Goal: Task Accomplishment & Management: Use online tool/utility

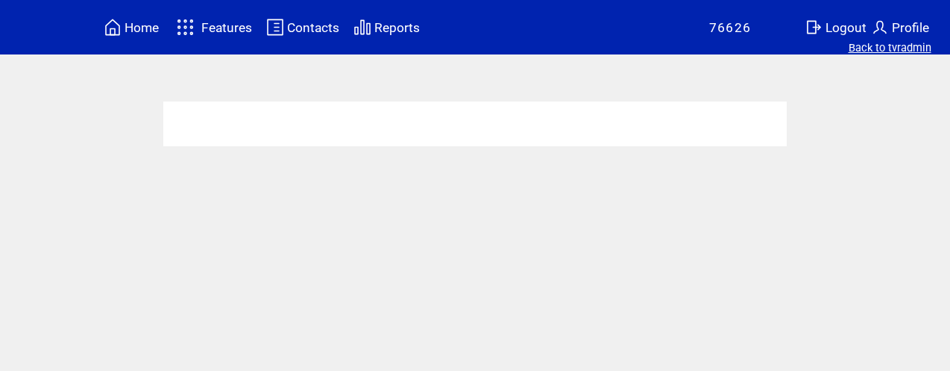
click at [882, 52] on link "Back to tvradmin" at bounding box center [890, 47] width 83 height 13
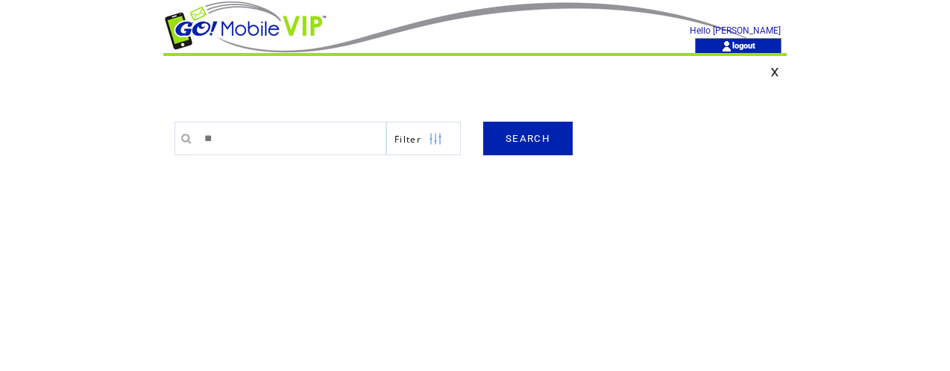
type input "**"
click at [540, 140] on link "SEARCH" at bounding box center [527, 139] width 89 height 34
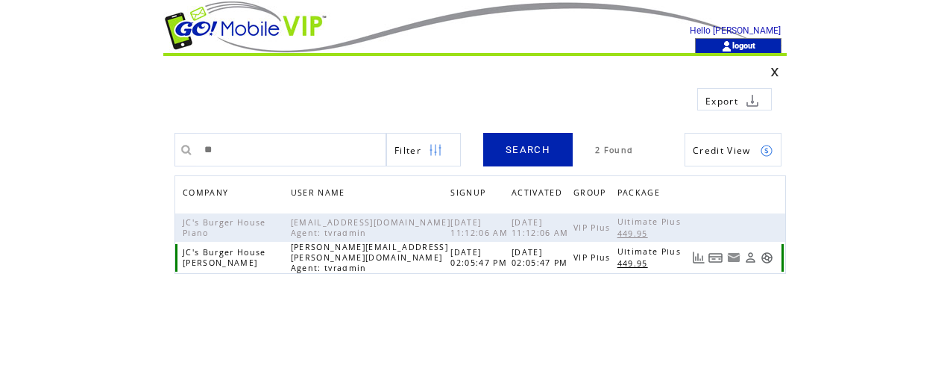
click at [767, 254] on link at bounding box center [767, 257] width 13 height 13
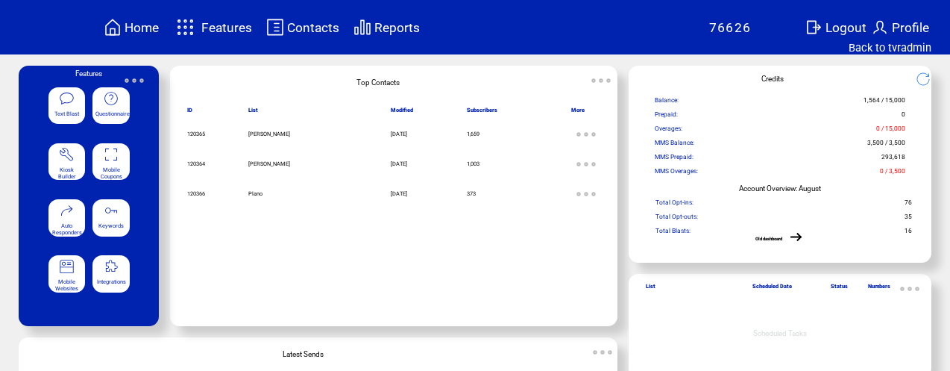
click at [122, 161] on featureicon at bounding box center [110, 153] width 37 height 16
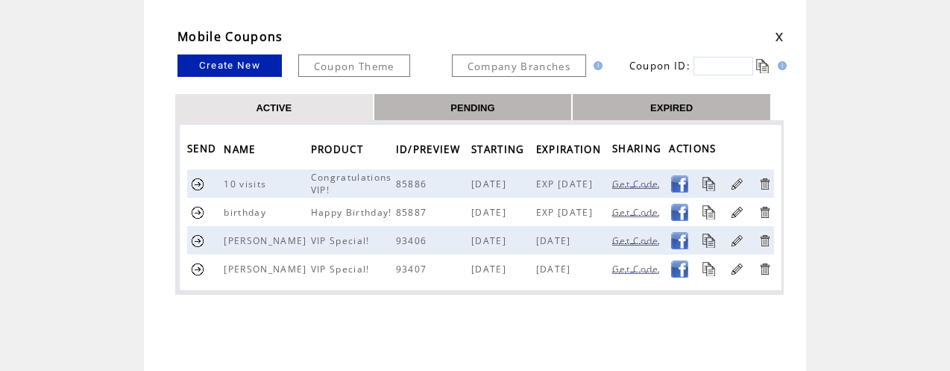
scroll to position [81, 0]
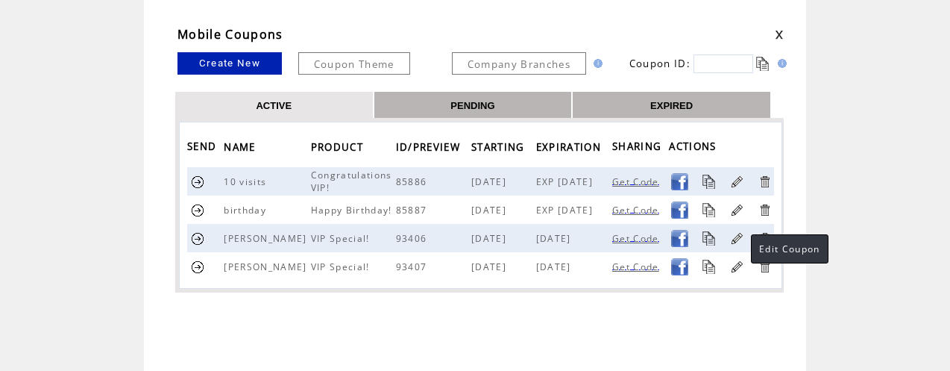
click at [736, 236] on link at bounding box center [737, 238] width 14 height 14
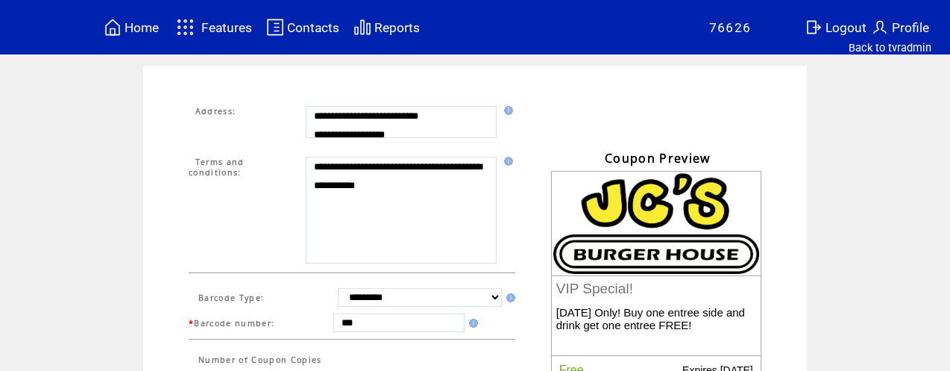
scroll to position [504, 0]
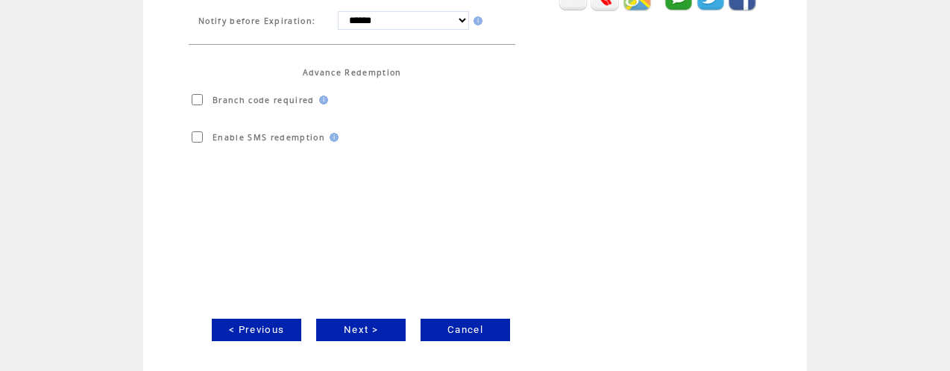
click at [361, 326] on link "Next >" at bounding box center [360, 329] width 89 height 22
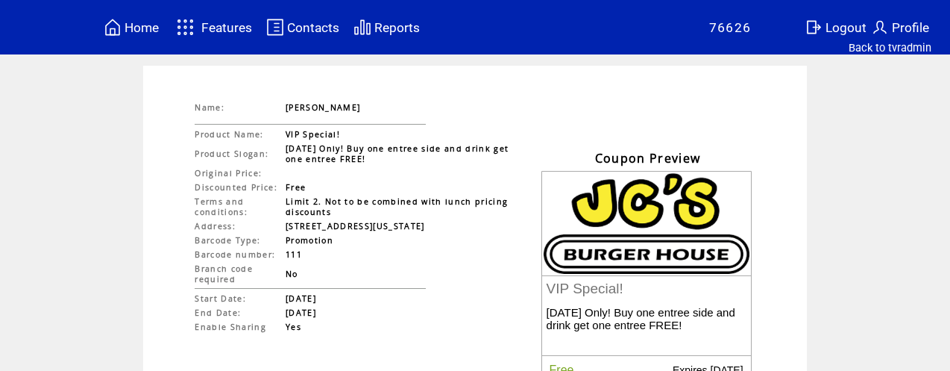
scroll to position [186, 0]
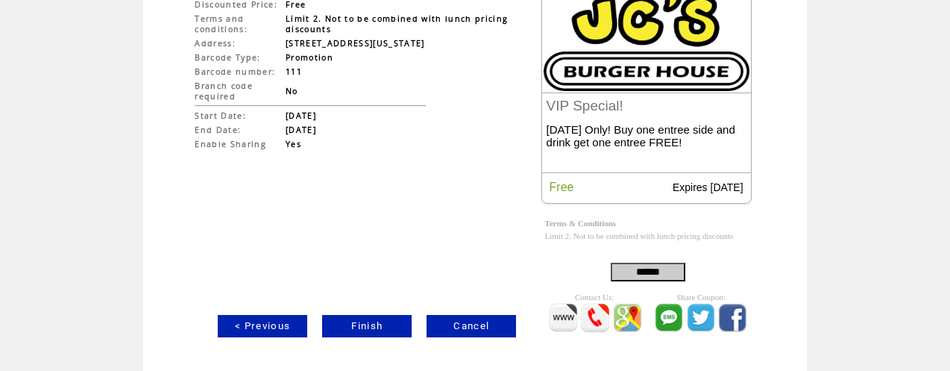
click at [373, 321] on link "Finish" at bounding box center [366, 326] width 89 height 22
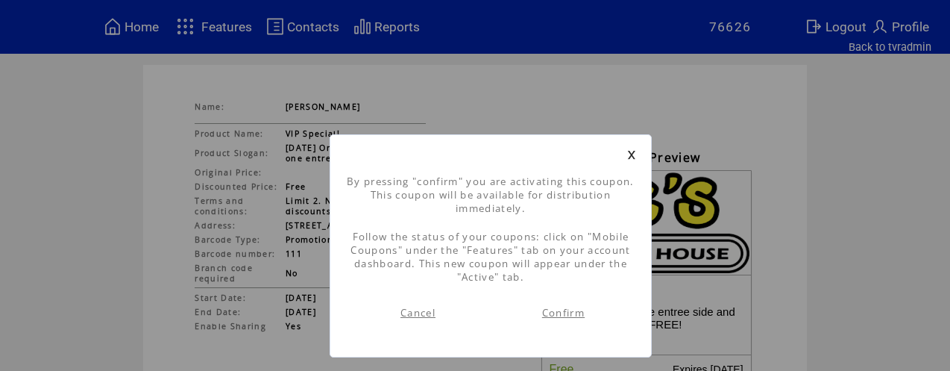
click at [553, 315] on link "Confirm" at bounding box center [563, 312] width 42 height 13
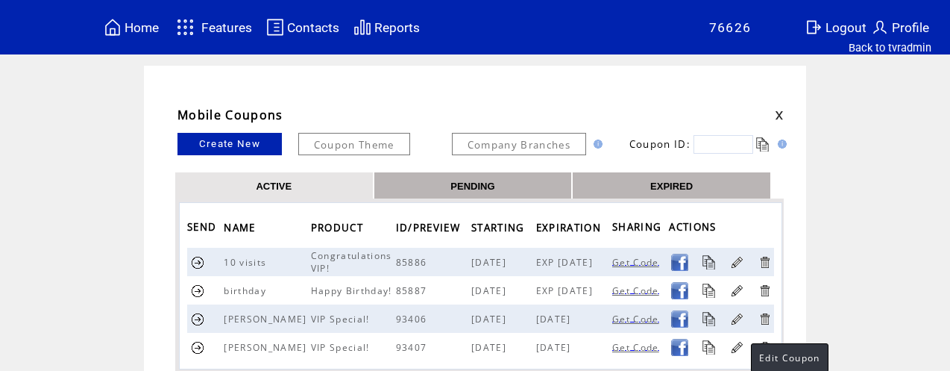
click at [736, 346] on link at bounding box center [737, 347] width 14 height 14
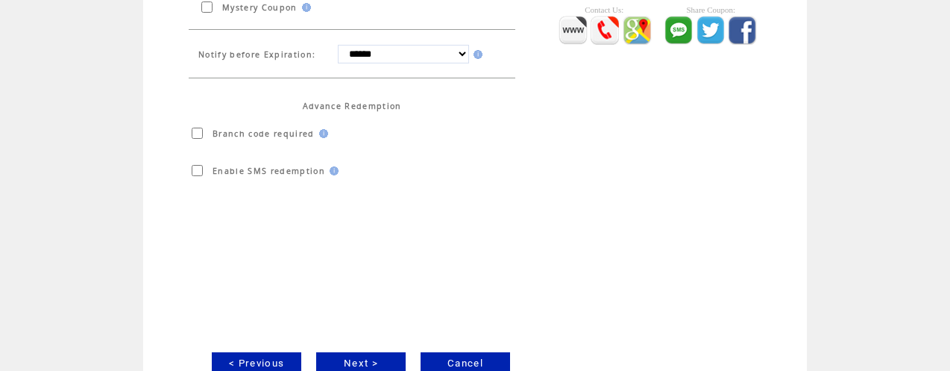
scroll to position [504, 0]
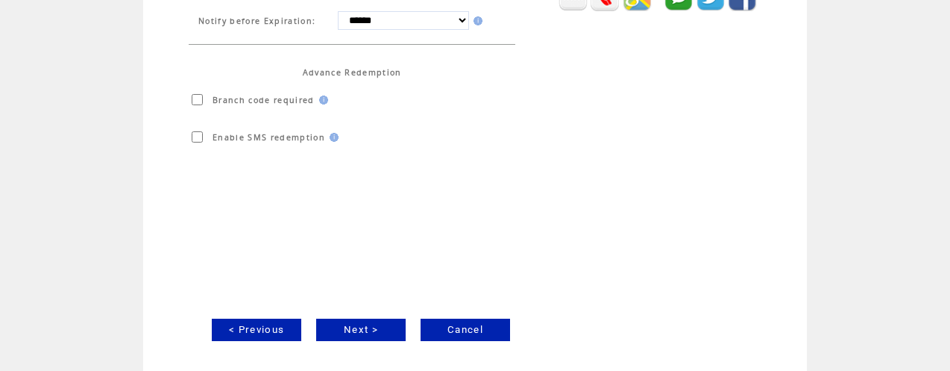
click at [367, 330] on link "Next >" at bounding box center [360, 329] width 89 height 22
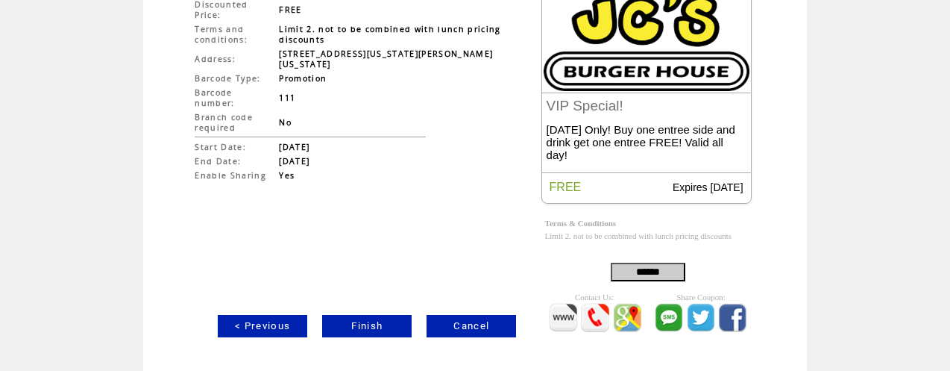
click at [366, 320] on link "Finish" at bounding box center [366, 326] width 89 height 22
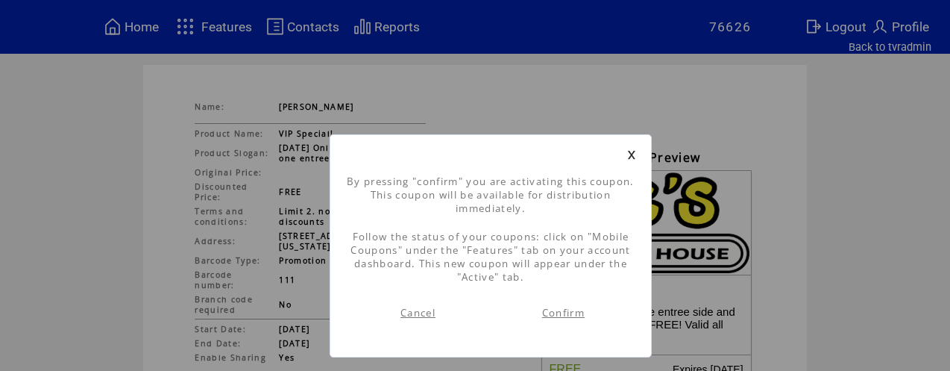
click at [563, 312] on link "Confirm" at bounding box center [563, 312] width 42 height 13
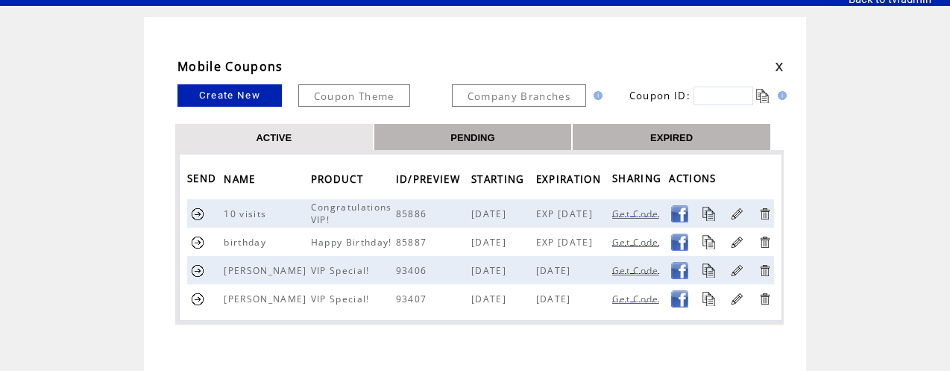
scroll to position [48, 0]
click at [736, 268] on link at bounding box center [737, 270] width 14 height 14
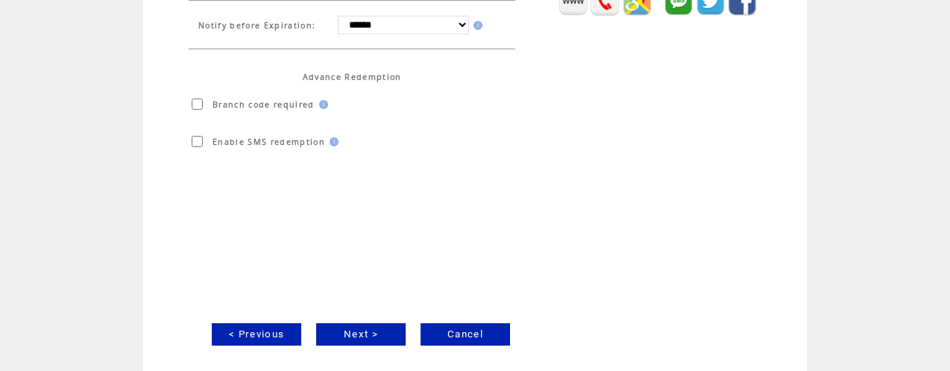
scroll to position [504, 0]
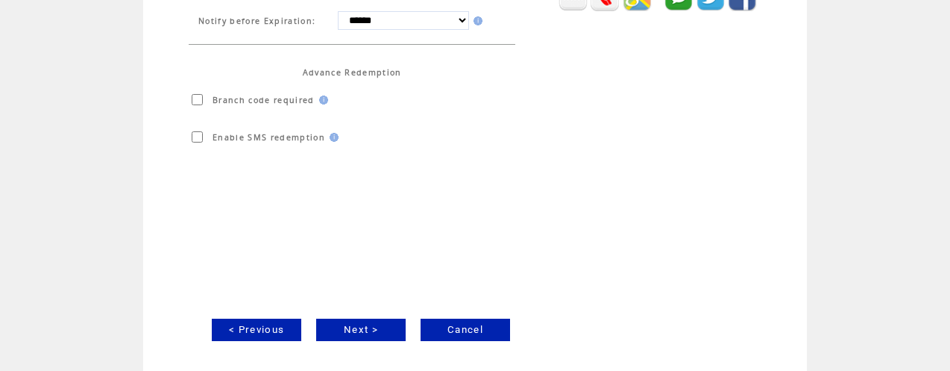
click at [359, 326] on link "Next >" at bounding box center [360, 329] width 89 height 22
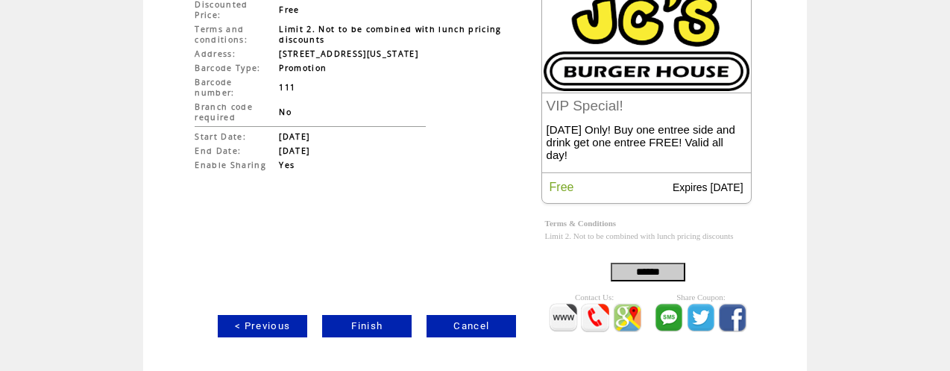
click at [369, 321] on link "Finish" at bounding box center [366, 326] width 89 height 22
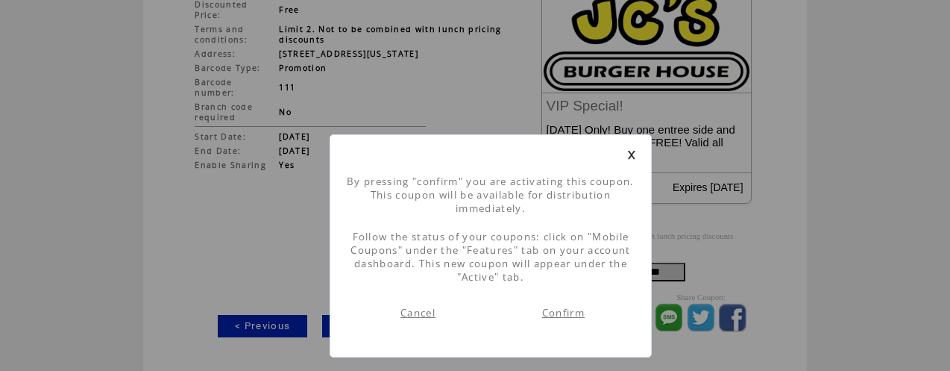
scroll to position [1, 0]
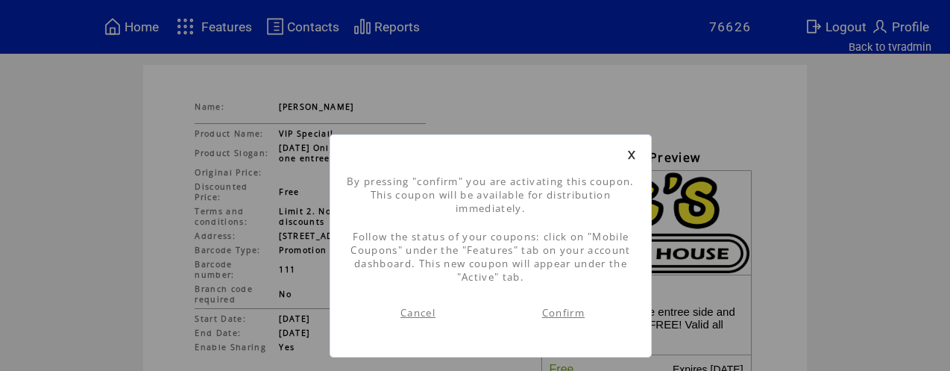
click at [575, 309] on link "Confirm" at bounding box center [563, 312] width 42 height 13
